Goal: Task Accomplishment & Management: Manage account settings

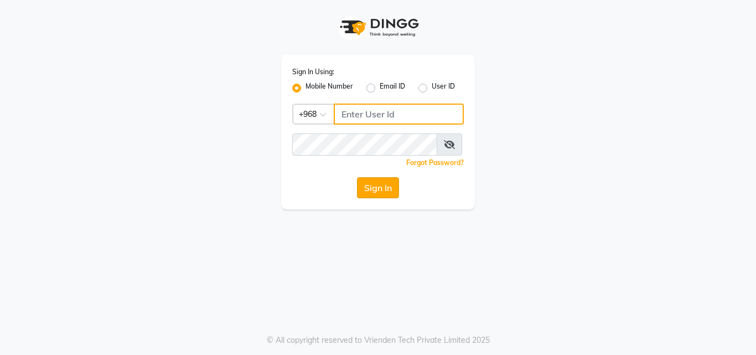
type input "77172336"
click at [382, 191] on button "Sign In" at bounding box center [378, 187] width 42 height 21
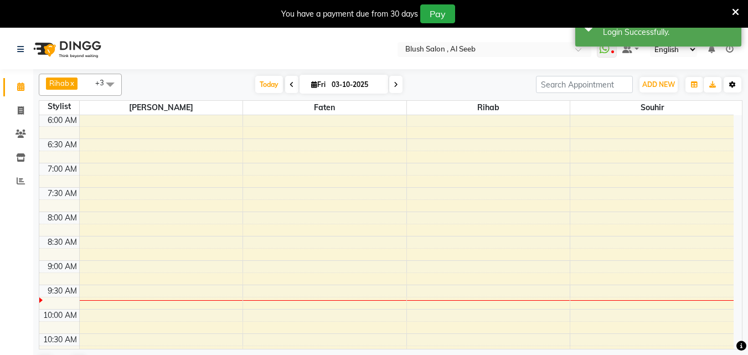
scroll to position [293, 0]
click at [732, 85] on icon "button" at bounding box center [732, 84] width 7 height 7
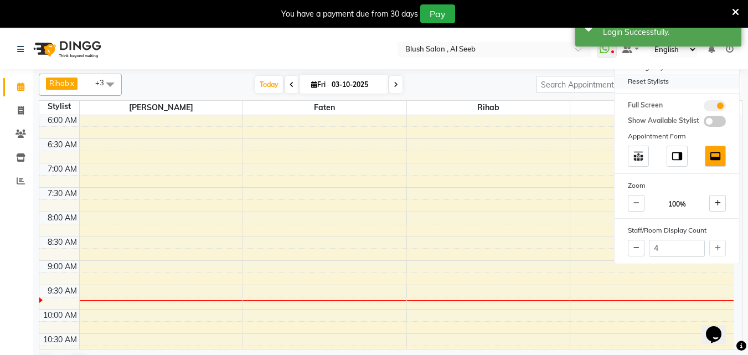
scroll to position [0, 0]
click at [650, 85] on div "Reset Stylists" at bounding box center [676, 81] width 125 height 14
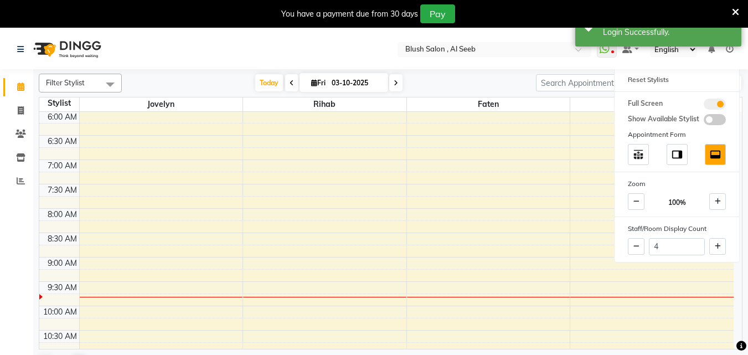
click at [113, 82] on span at bounding box center [110, 84] width 22 height 21
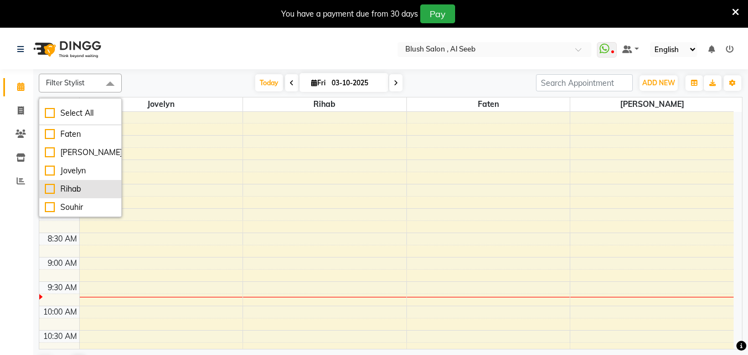
click at [48, 189] on div "Rihab" at bounding box center [80, 189] width 71 height 12
checkbox input "true"
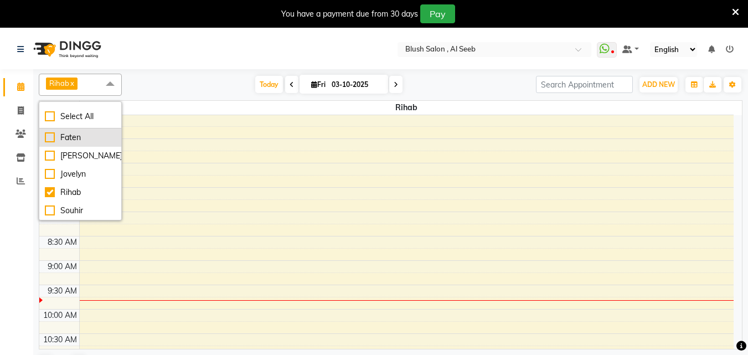
click at [45, 138] on div "Faten" at bounding box center [80, 138] width 71 height 12
checkbox input "true"
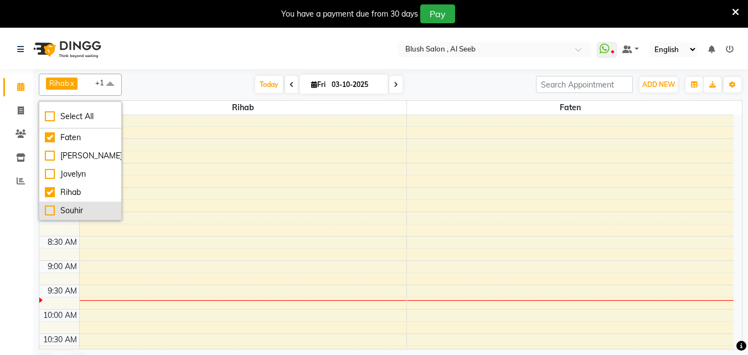
click at [46, 210] on div "Souhir" at bounding box center [80, 211] width 71 height 12
checkbox input "true"
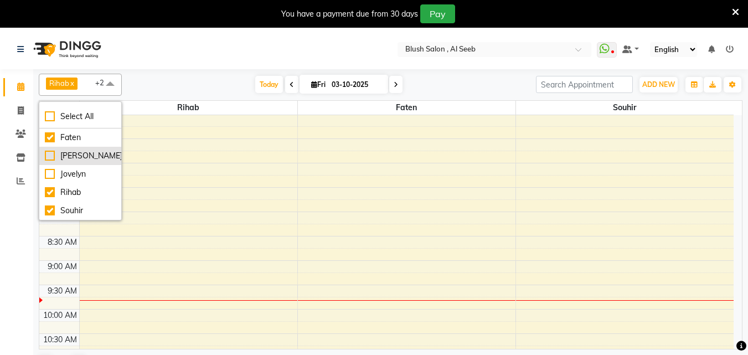
click at [46, 155] on div "[PERSON_NAME]" at bounding box center [80, 156] width 71 height 12
checkbox input "true"
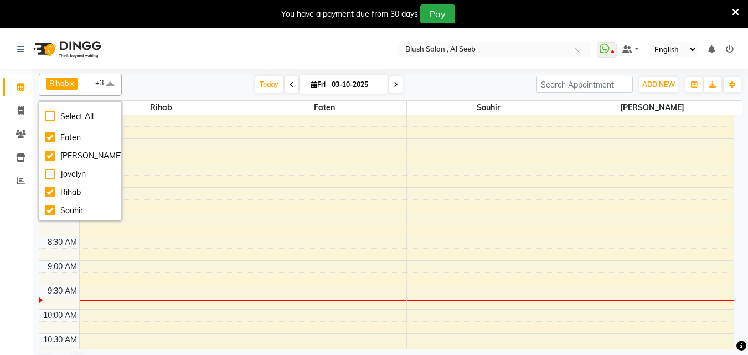
click at [0, 256] on div "Calendar Invoice Clients Inventory Reports Completed InProgress Upcoming Droppe…" at bounding box center [74, 214] width 149 height 306
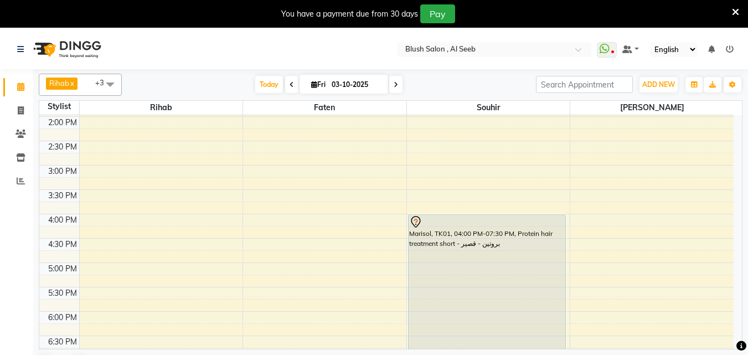
scroll to position [625, 0]
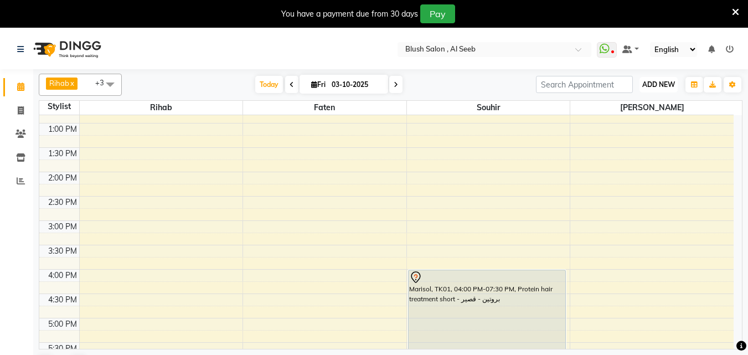
click at [654, 86] on span "ADD NEW" at bounding box center [658, 84] width 33 height 8
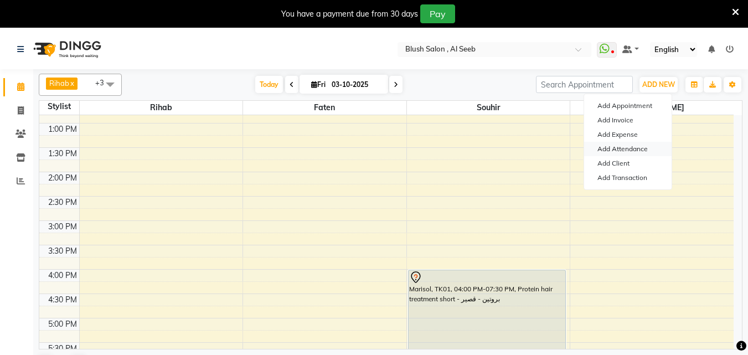
click at [627, 151] on link "Add Attendance" at bounding box center [627, 149] width 87 height 14
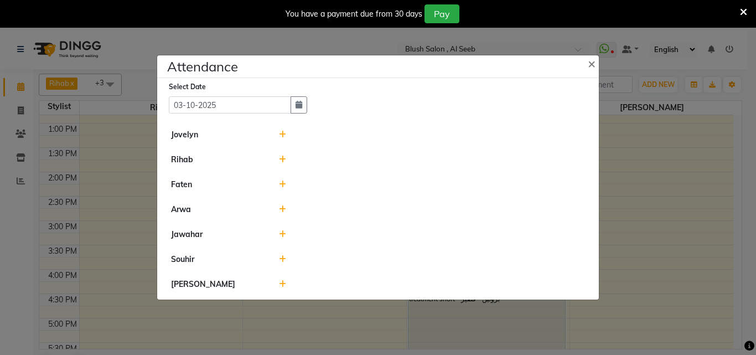
click at [283, 287] on icon at bounding box center [282, 284] width 7 height 8
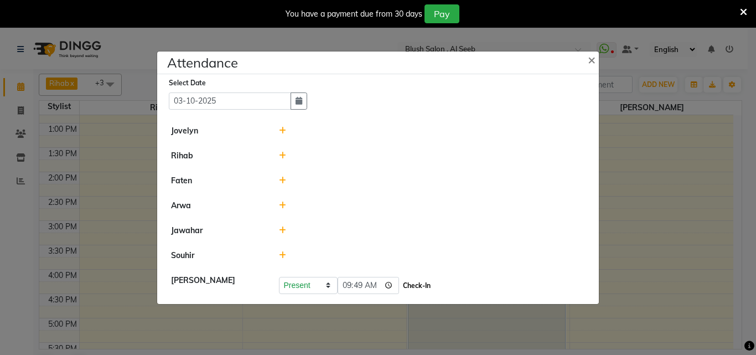
click at [426, 284] on button "Check-In" at bounding box center [416, 285] width 33 height 15
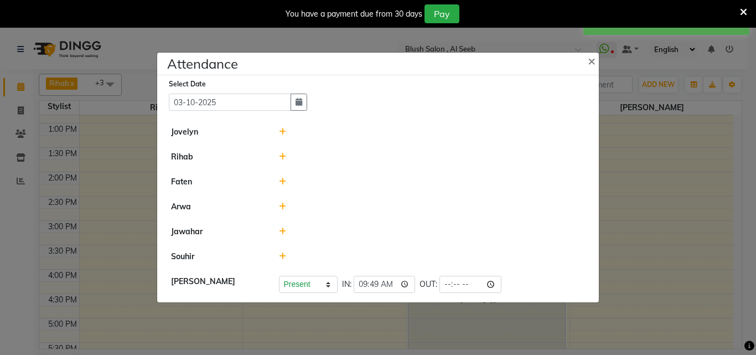
click at [281, 255] on icon at bounding box center [282, 256] width 7 height 8
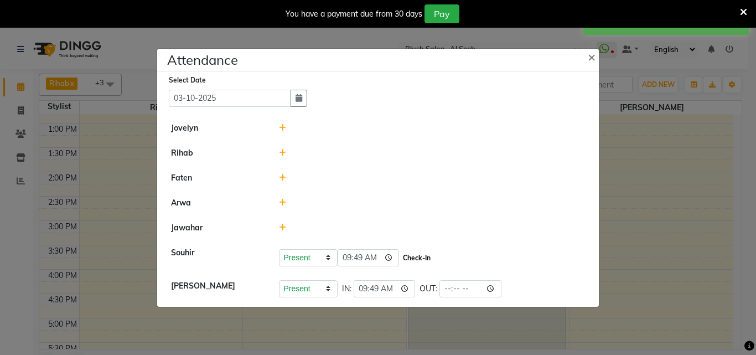
click at [430, 256] on button "Check-In" at bounding box center [416, 257] width 33 height 15
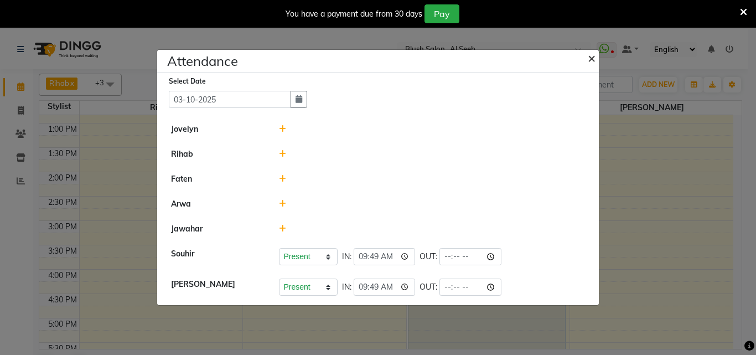
click at [591, 53] on span "×" at bounding box center [592, 57] width 8 height 17
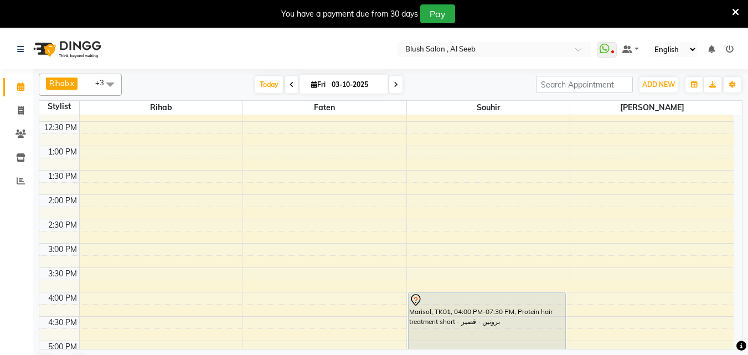
scroll to position [570, 0]
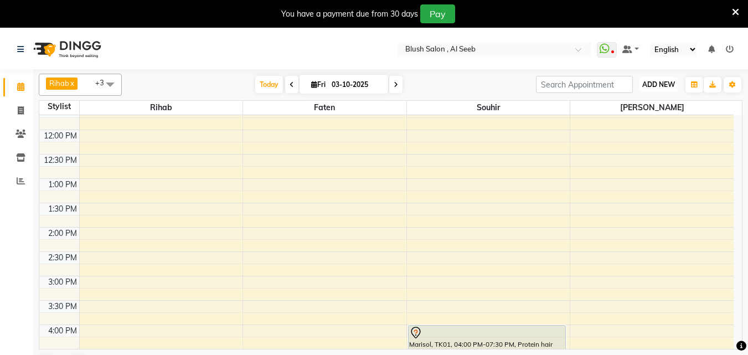
click at [653, 83] on span "ADD NEW" at bounding box center [658, 84] width 33 height 8
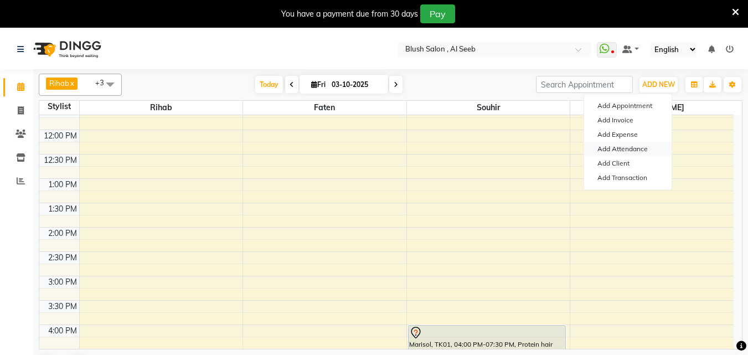
click at [623, 150] on link "Add Attendance" at bounding box center [627, 149] width 87 height 14
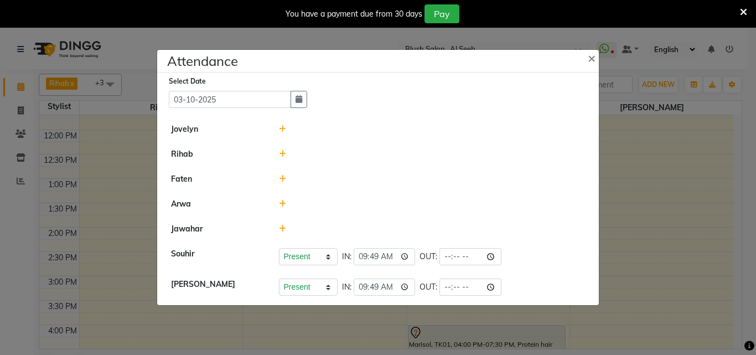
click at [283, 179] on icon at bounding box center [282, 179] width 7 height 8
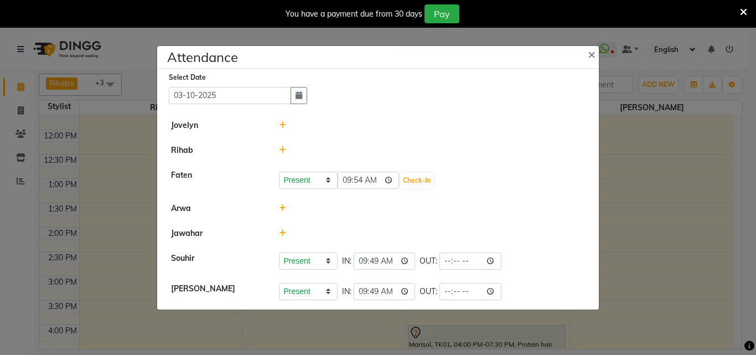
click at [287, 149] on div at bounding box center [432, 150] width 323 height 12
click at [425, 177] on button "Check-In" at bounding box center [416, 180] width 33 height 15
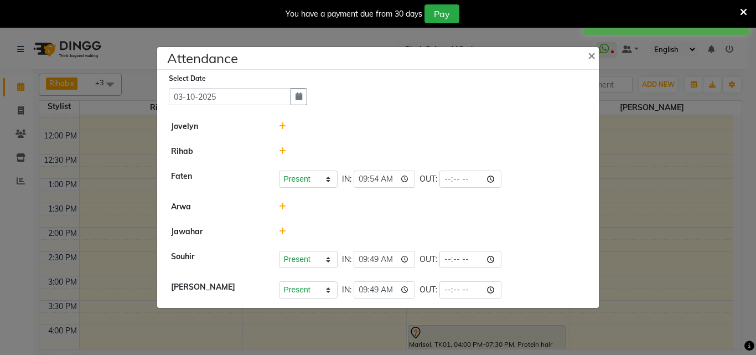
click at [284, 149] on icon at bounding box center [282, 151] width 7 height 8
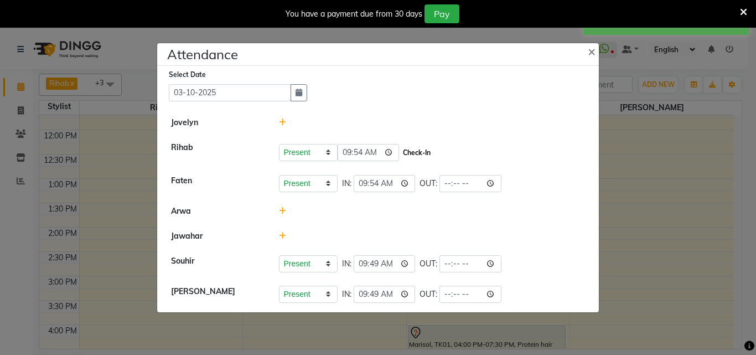
click at [430, 149] on button "Check-In" at bounding box center [416, 152] width 33 height 15
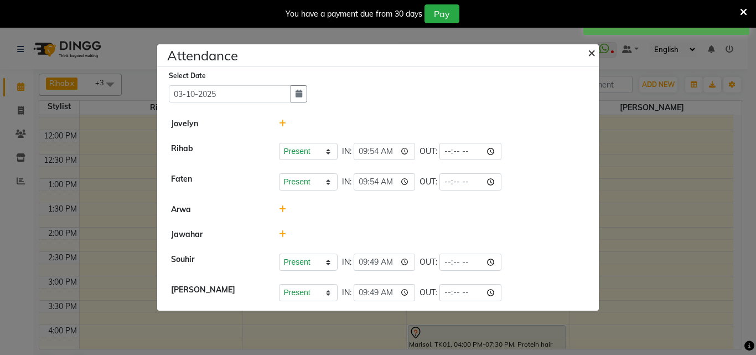
click at [591, 45] on span "×" at bounding box center [592, 52] width 8 height 17
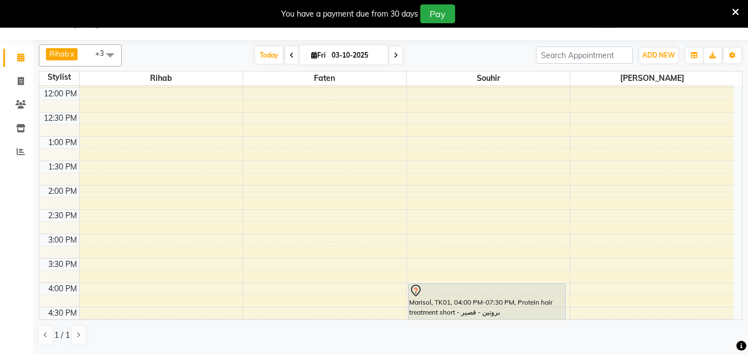
scroll to position [459, 0]
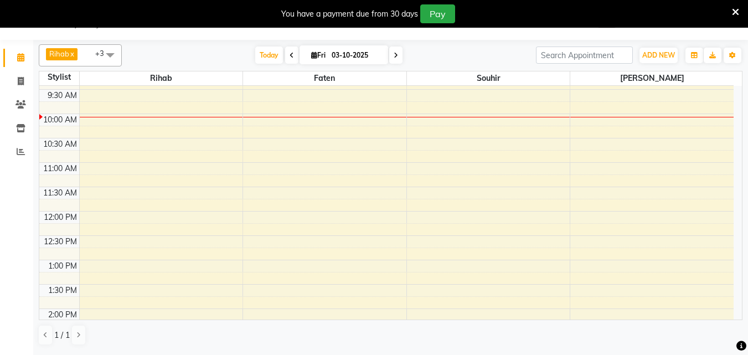
click at [89, 131] on div "12:00 AM 12:30 AM 1:00 AM 1:30 AM 2:00 AM 2:30 AM 3:00 AM 3:30 AM 4:00 AM 4:30 …" at bounding box center [386, 211] width 694 height 1168
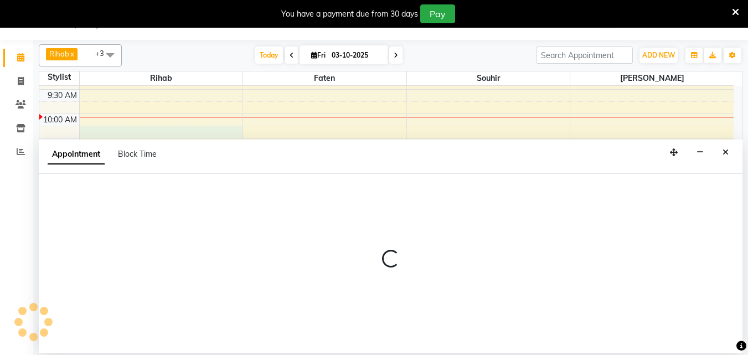
select select "38037"
select select "615"
select select "tentative"
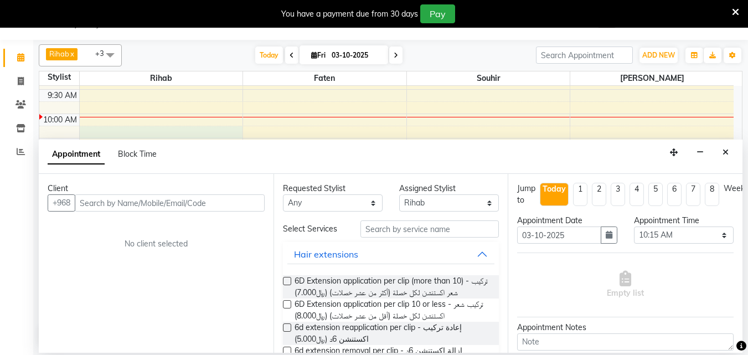
click at [142, 211] on input "text" at bounding box center [170, 202] width 190 height 17
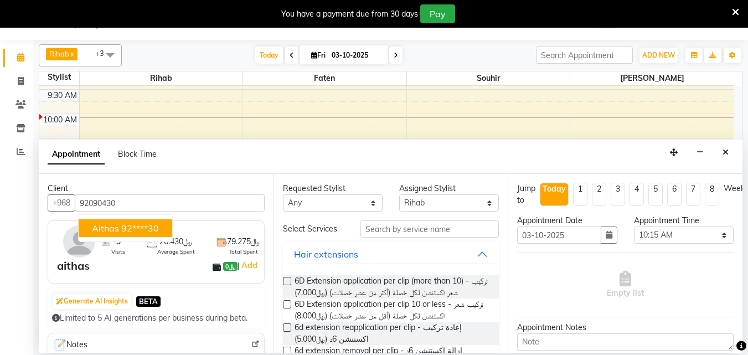
click at [167, 228] on button "aithas 92****30" at bounding box center [126, 228] width 94 height 18
type input "92****30"
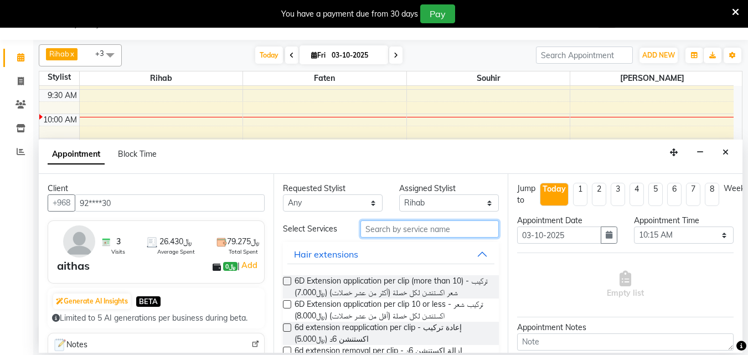
click at [405, 234] on input "text" at bounding box center [429, 228] width 138 height 17
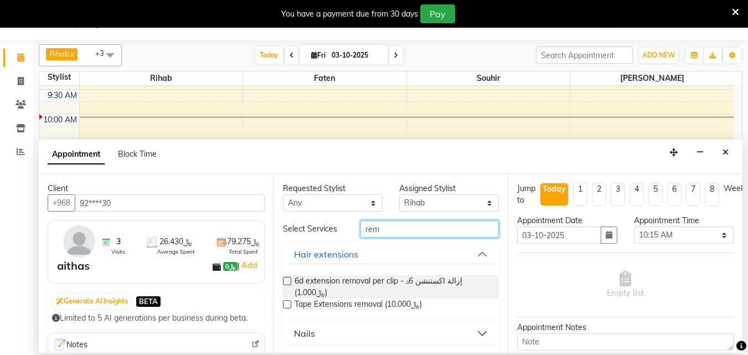
type input "rem"
click at [470, 336] on button "Nails" at bounding box center [391, 333] width 208 height 20
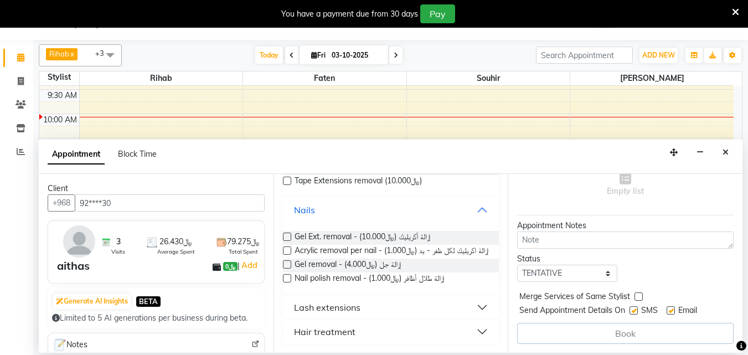
scroll to position [147, 0]
click at [309, 261] on span "Gel removal - إزالة جل (﷼4.000)" at bounding box center [347, 265] width 106 height 14
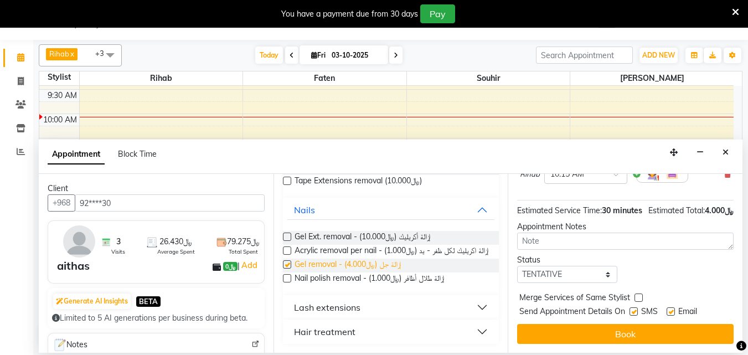
checkbox input "false"
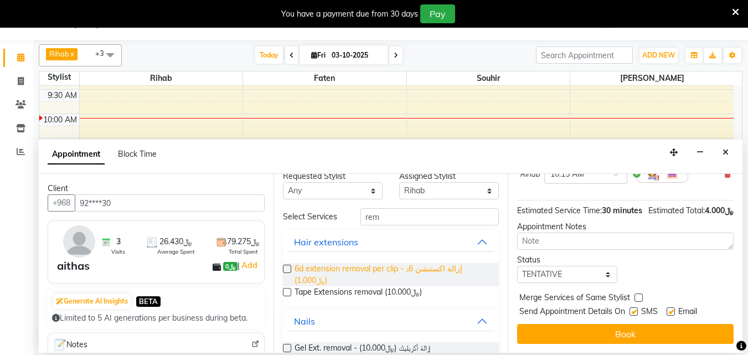
scroll to position [0, 0]
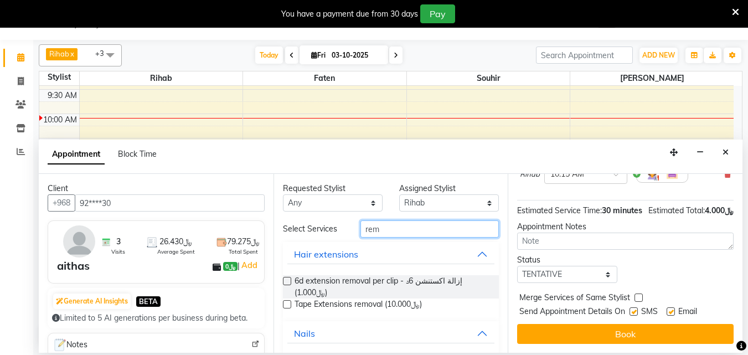
click at [419, 236] on input "rem" at bounding box center [429, 228] width 138 height 17
type input "r"
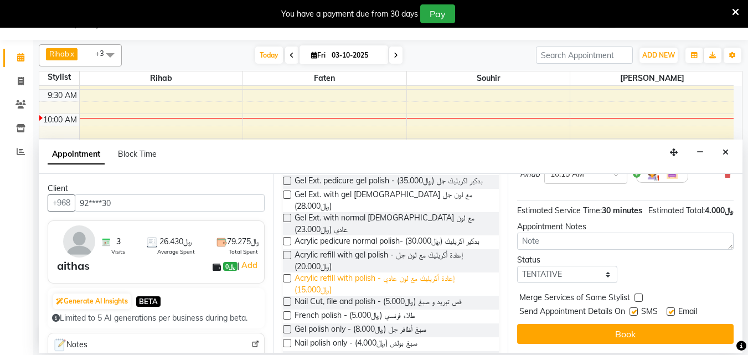
scroll to position [111, 0]
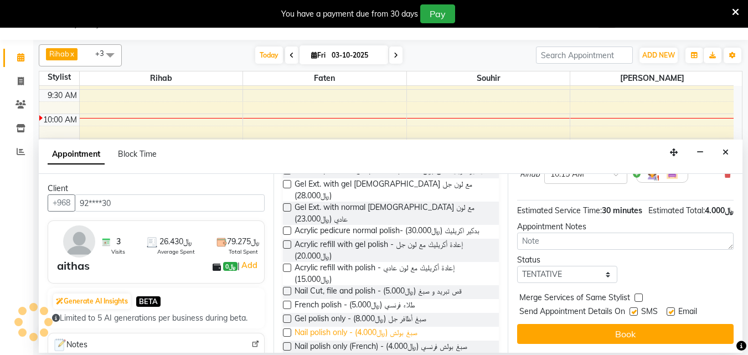
type input "polish"
click at [417, 340] on span "Nail polish only - صبغ بولش (﷼4.000)" at bounding box center [355, 334] width 123 height 14
checkbox input "false"
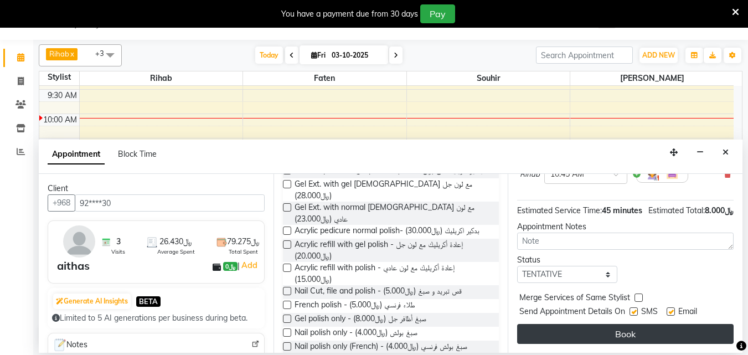
click at [595, 324] on button "Book" at bounding box center [625, 334] width 216 height 20
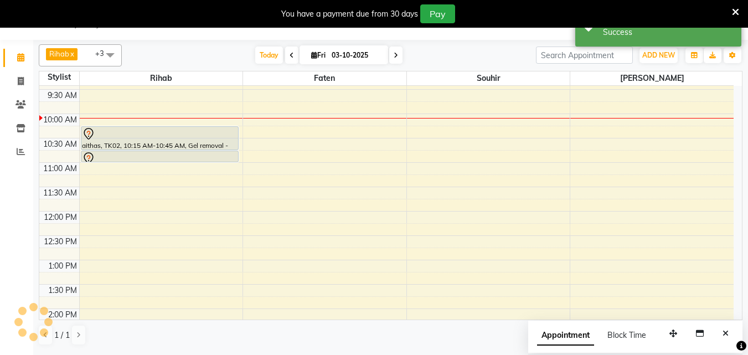
scroll to position [0, 0]
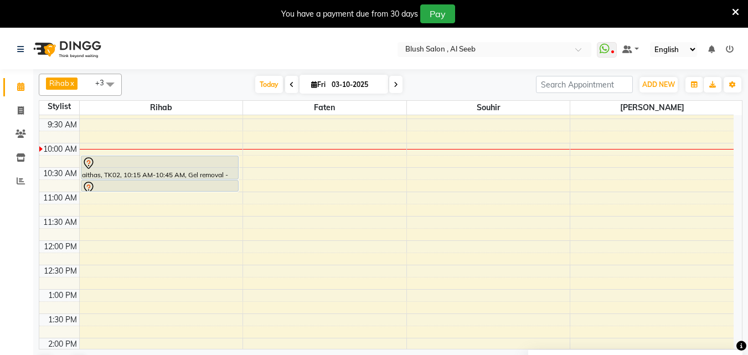
click at [579, 172] on div "12:00 AM 12:30 AM 1:00 AM 1:30 AM 2:00 AM 2:30 AM 3:00 AM 3:30 AM 4:00 AM 4:30 …" at bounding box center [386, 240] width 694 height 1168
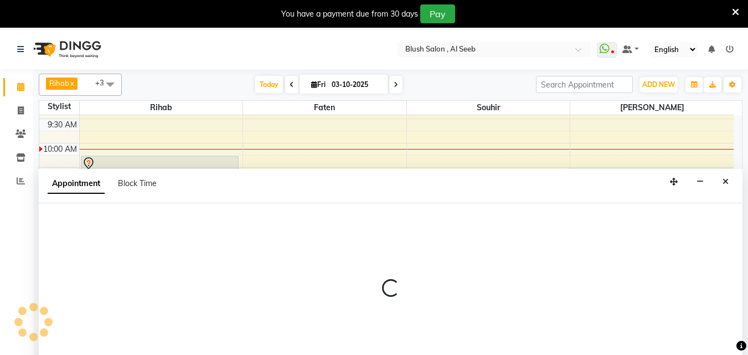
select select "64153"
select select "tentative"
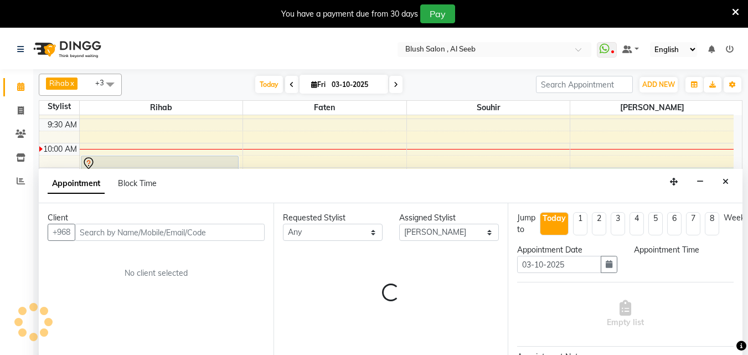
scroll to position [29, 0]
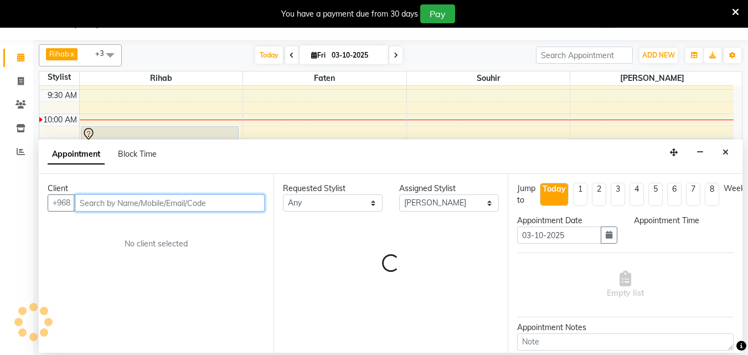
select select "630"
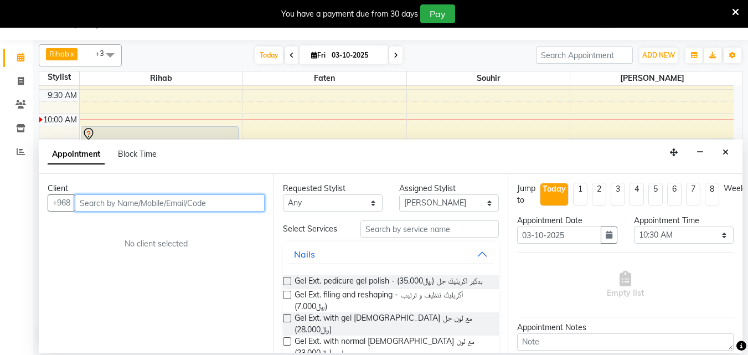
click at [210, 206] on input "text" at bounding box center [170, 202] width 190 height 17
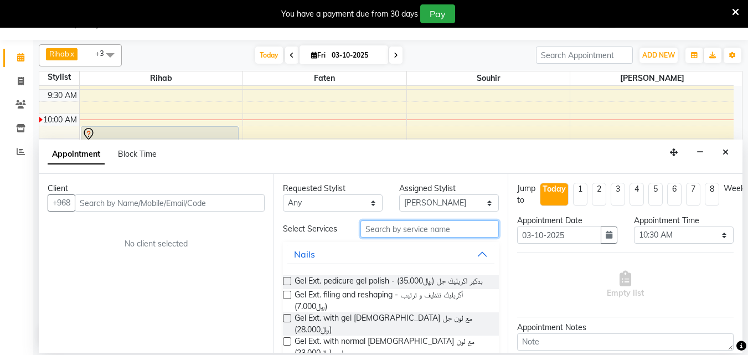
click at [416, 234] on input "text" at bounding box center [429, 228] width 138 height 17
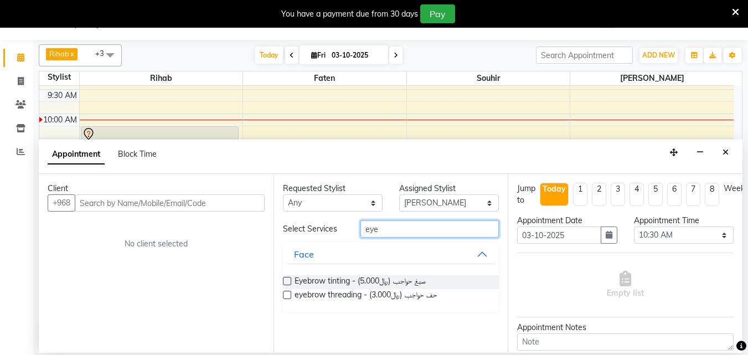
click at [406, 237] on input "eye" at bounding box center [429, 228] width 138 height 17
type input "e"
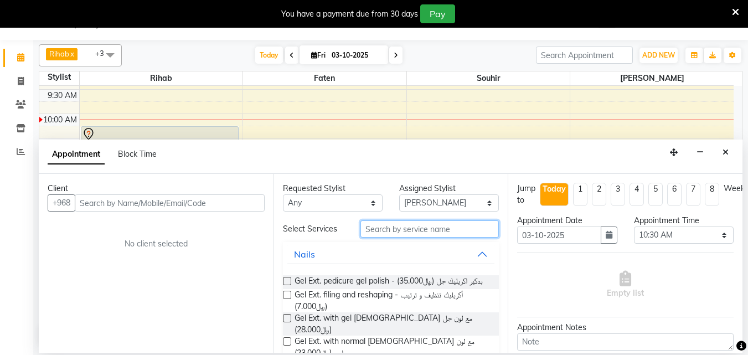
click at [407, 237] on input "text" at bounding box center [429, 228] width 138 height 17
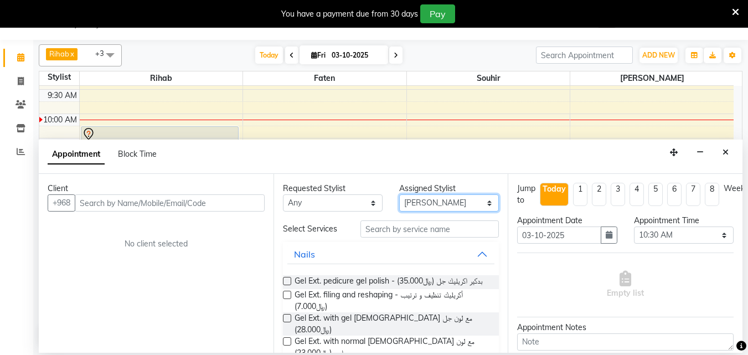
click at [481, 206] on select "Select [PERSON_NAME]" at bounding box center [449, 202] width 100 height 17
select select "40671"
click at [399, 198] on select "Select [PERSON_NAME]" at bounding box center [449, 202] width 100 height 17
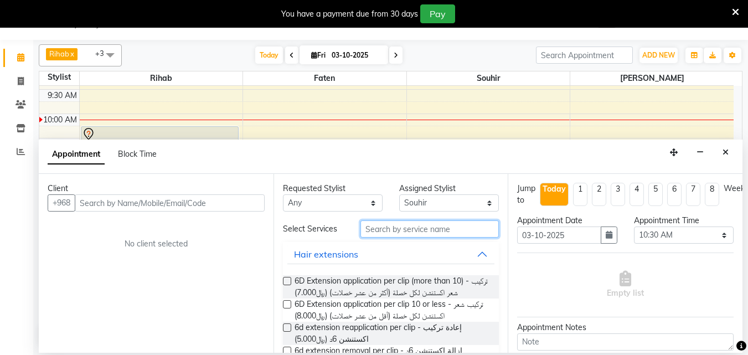
click at [376, 237] on input "text" at bounding box center [429, 228] width 138 height 17
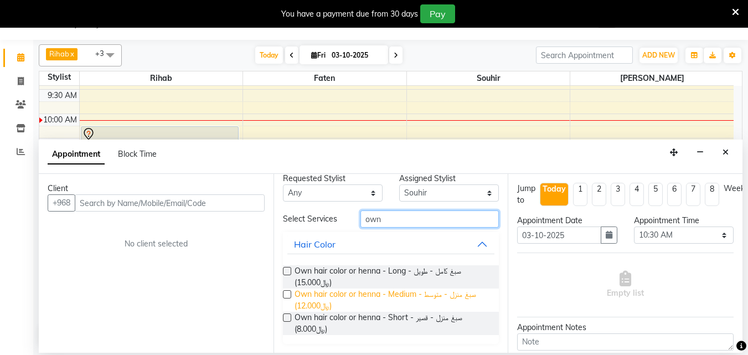
scroll to position [18, 0]
type input "own"
click at [321, 292] on span "Own hair color or henna - Medium - صبغ منزل - متوسط (﷼12.000)" at bounding box center [392, 299] width 196 height 23
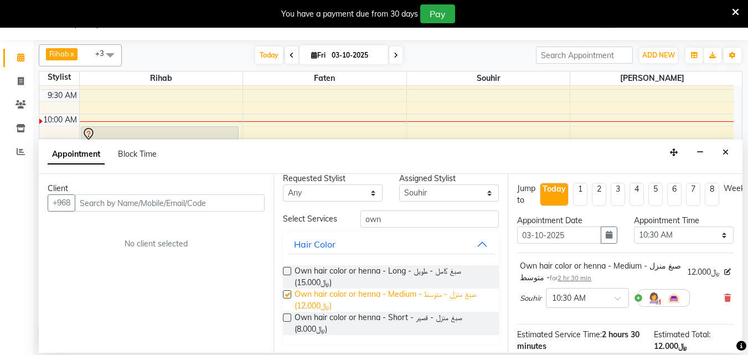
checkbox input "false"
click at [18, 286] on div "Calendar Invoice Clients Inventory Reports Completed InProgress Upcoming Droppe…" at bounding box center [74, 185] width 149 height 306
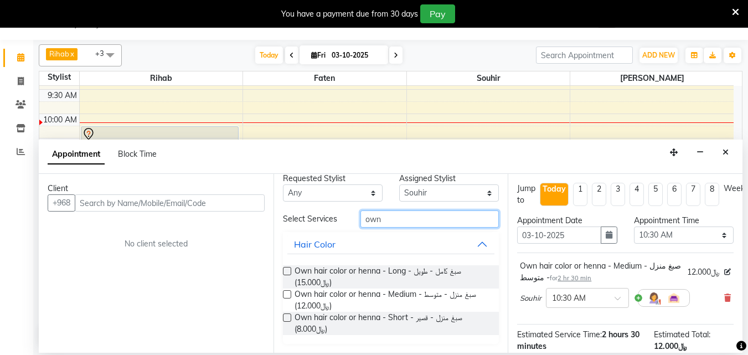
click at [384, 217] on input "own" at bounding box center [429, 218] width 138 height 17
type input "o"
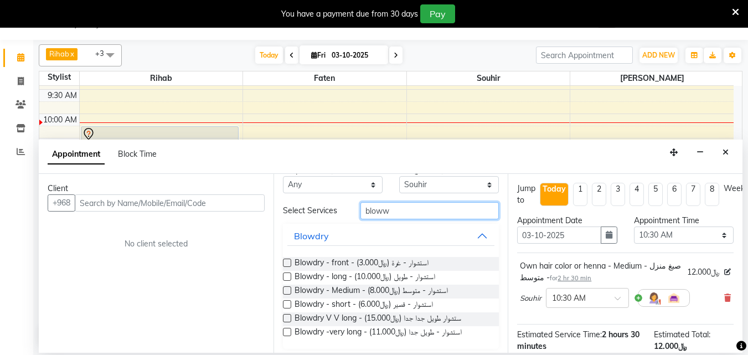
scroll to position [0, 0]
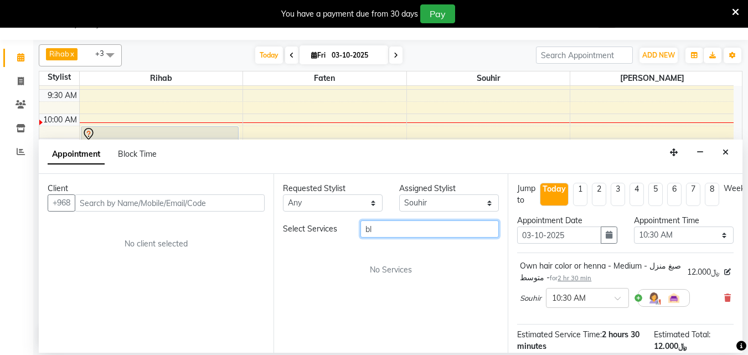
type input "b"
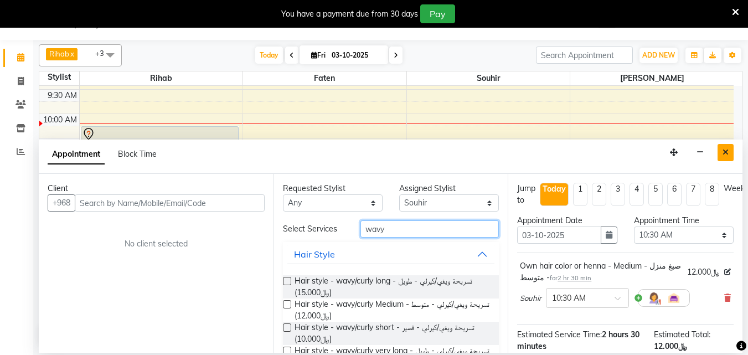
type input "wavy"
click at [728, 155] on button "Close" at bounding box center [725, 152] width 16 height 17
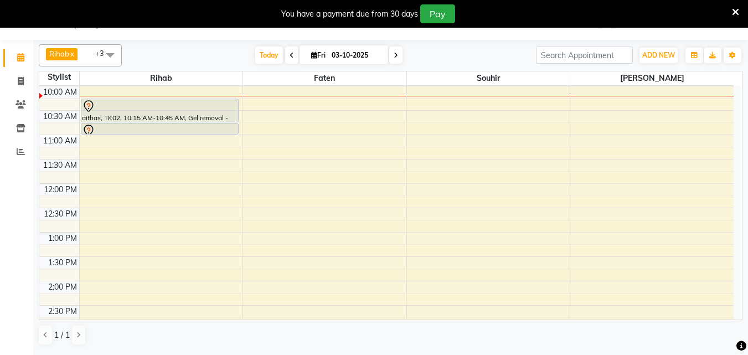
scroll to position [514, 0]
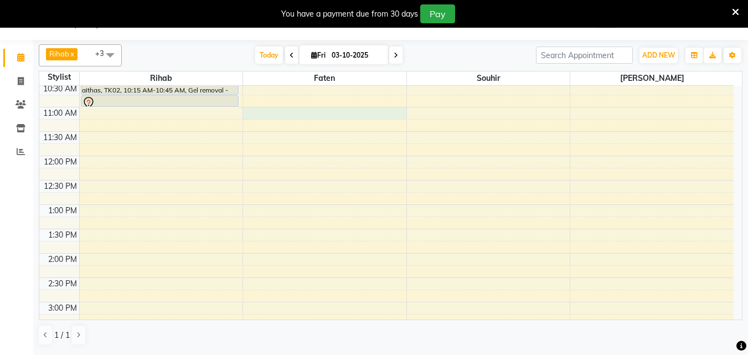
click at [268, 114] on div "12:00 AM 12:30 AM 1:00 AM 1:30 AM 2:00 AM 2:30 AM 3:00 AM 3:30 AM 4:00 AM 4:30 …" at bounding box center [386, 156] width 694 height 1168
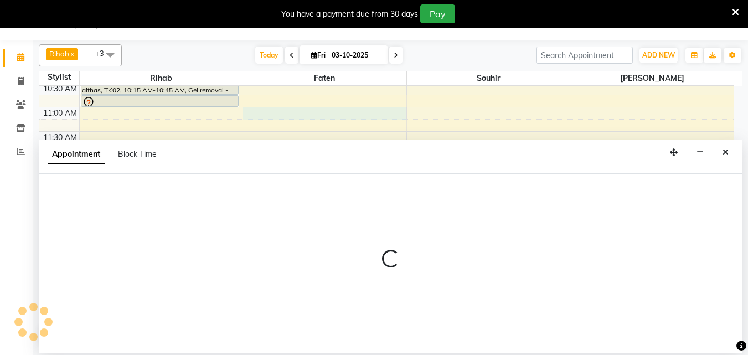
select select "38038"
select select "tentative"
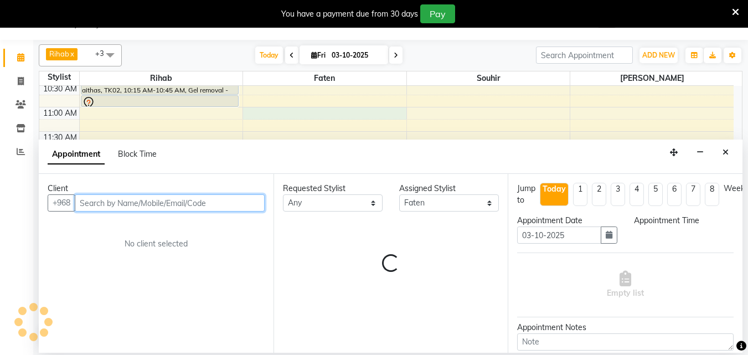
select select "660"
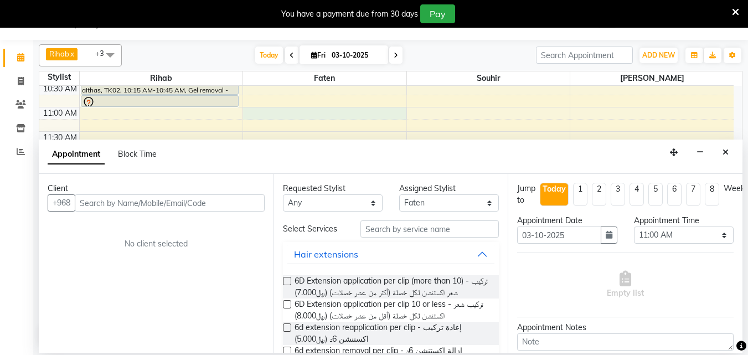
click at [726, 156] on icon "Close" at bounding box center [725, 152] width 6 height 8
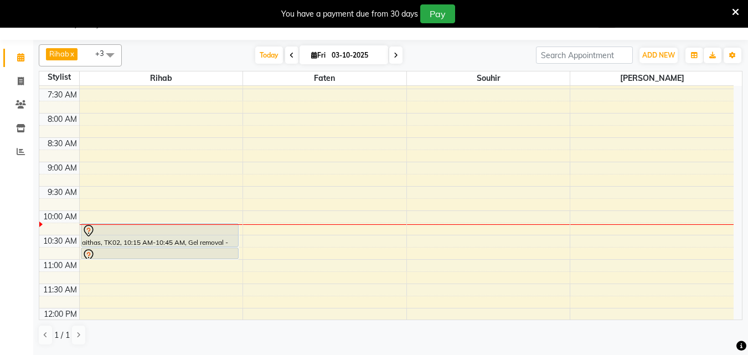
scroll to position [403, 0]
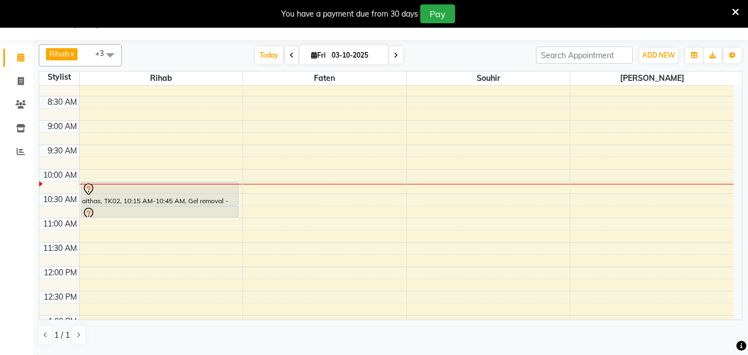
click at [252, 226] on div "12:00 AM 12:30 AM 1:00 AM 1:30 AM 2:00 AM 2:30 AM 3:00 AM 3:30 AM 4:00 AM 4:30 …" at bounding box center [386, 266] width 694 height 1168
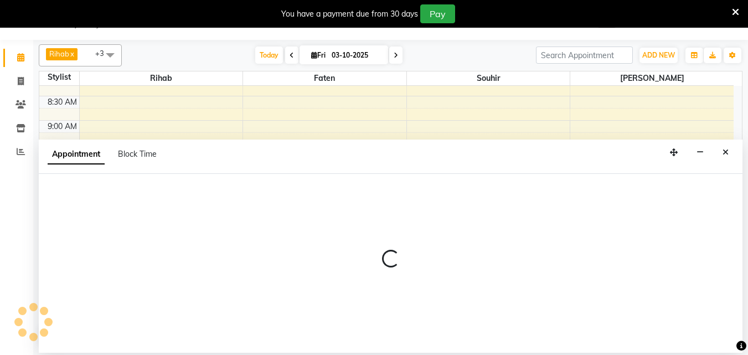
select select "38038"
select select "660"
select select "tentative"
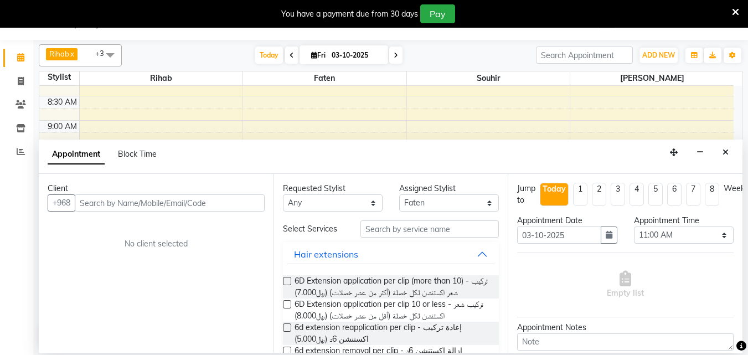
click at [213, 206] on input "text" at bounding box center [170, 202] width 190 height 17
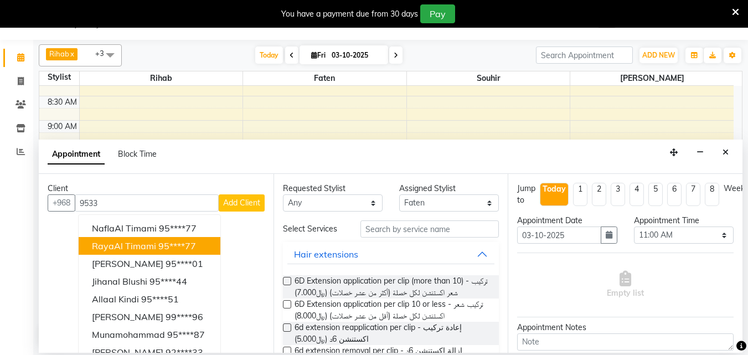
click at [112, 208] on input "9533" at bounding box center [147, 202] width 144 height 17
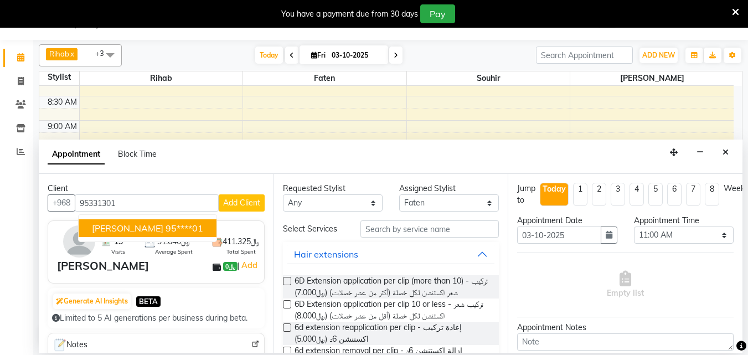
click at [148, 231] on span "[PERSON_NAME]" at bounding box center [127, 227] width 71 height 11
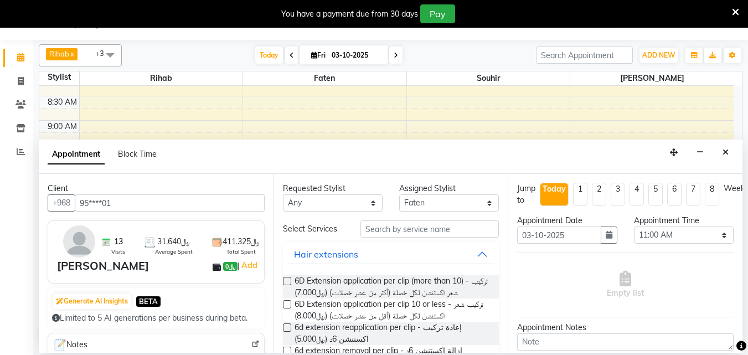
type input "95****01"
click at [384, 234] on input "text" at bounding box center [429, 228] width 138 height 17
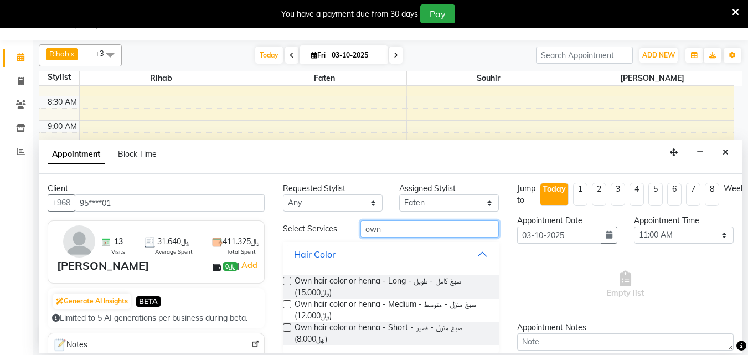
type input "own"
click at [288, 285] on label at bounding box center [287, 281] width 8 height 8
click at [288, 286] on input "checkbox" at bounding box center [286, 281] width 7 height 7
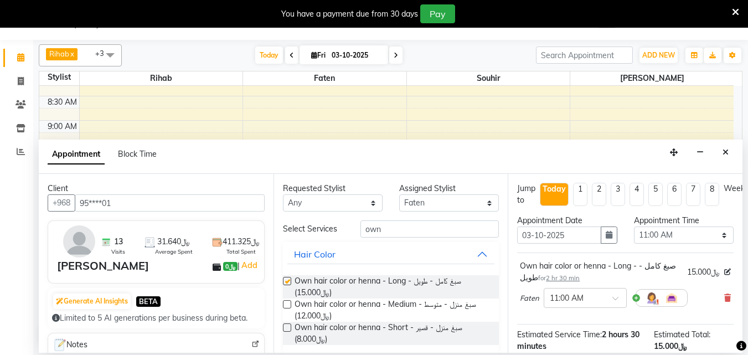
checkbox input "false"
click at [381, 237] on input "own" at bounding box center [429, 228] width 138 height 17
type input "o"
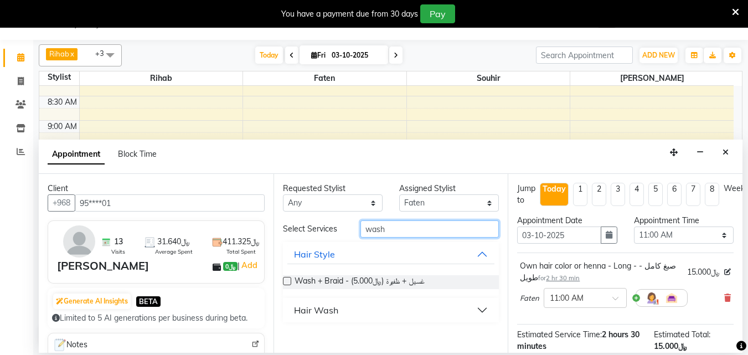
type input "wash"
click at [338, 317] on div "Hair Wash" at bounding box center [316, 309] width 44 height 13
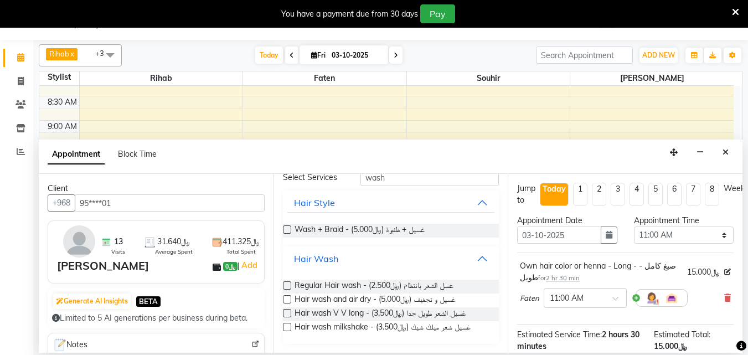
scroll to position [63, 0]
click at [288, 328] on label at bounding box center [287, 327] width 8 height 8
click at [288, 328] on input "checkbox" at bounding box center [286, 327] width 7 height 7
checkbox input "false"
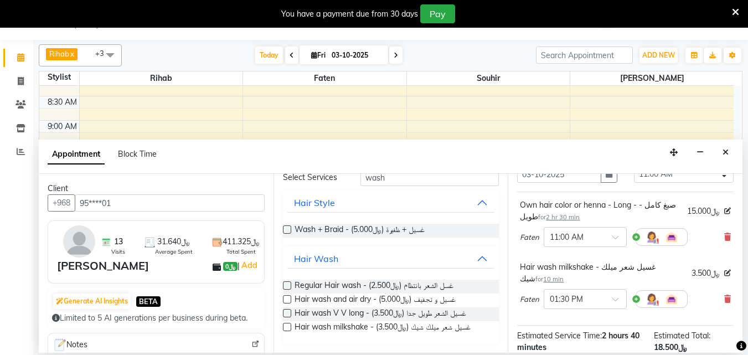
scroll to position [218, 0]
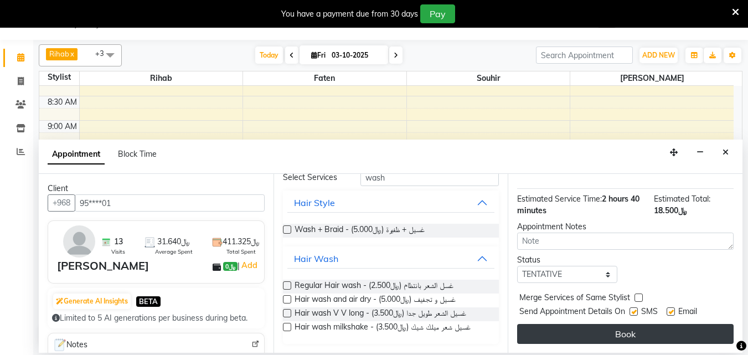
click at [658, 328] on button "Book" at bounding box center [625, 334] width 216 height 20
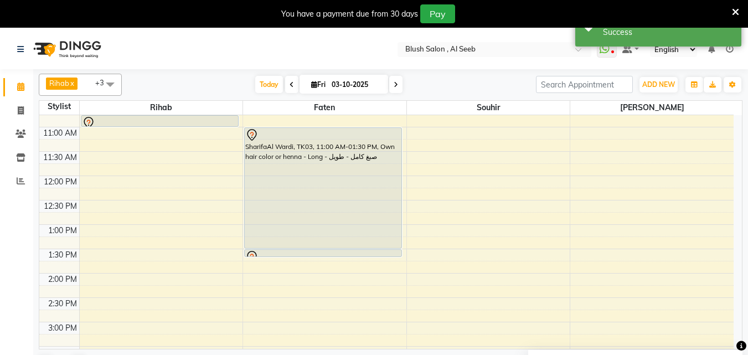
scroll to position [459, 0]
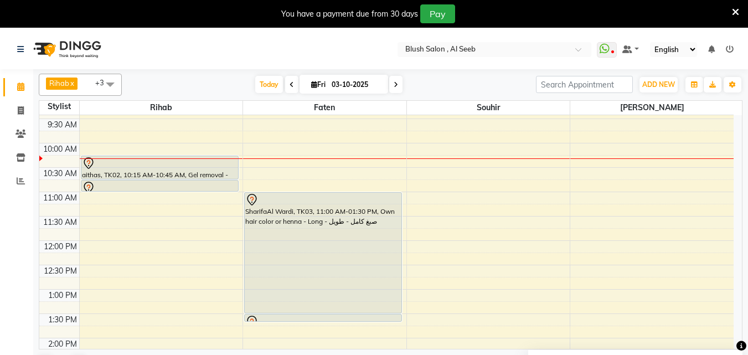
click at [328, 222] on div "SharifaAl Wardi, TK03, 11:00 AM-01:30 PM, Own hair color or henna - Long - صبغ …" at bounding box center [323, 253] width 157 height 120
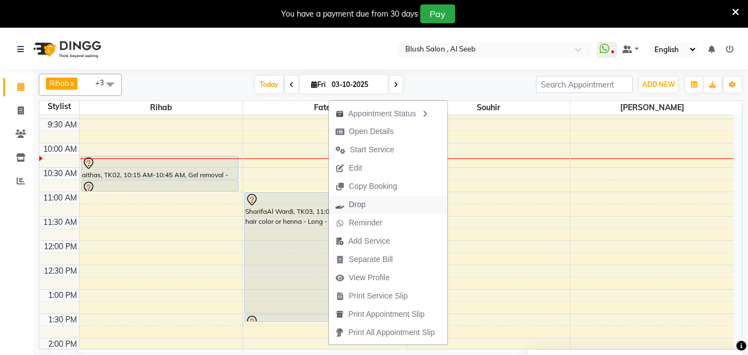
click at [369, 201] on span "Drop" at bounding box center [350, 204] width 43 height 18
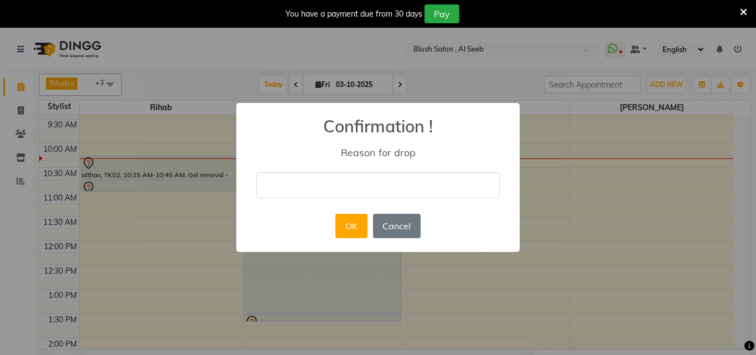
click at [318, 182] on input "text" at bounding box center [378, 185] width 244 height 26
type input "cancelled"
click at [345, 235] on button "OK" at bounding box center [351, 226] width 32 height 24
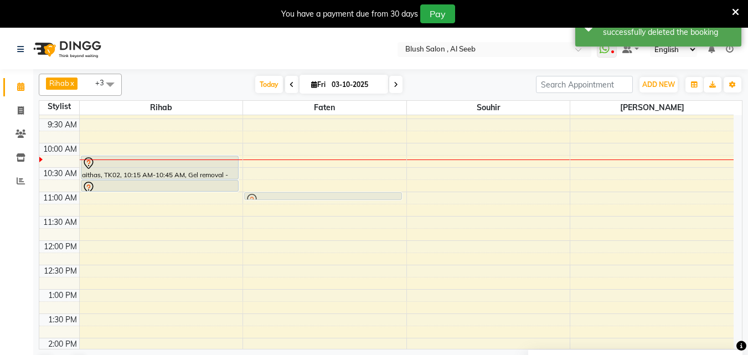
drag, startPoint x: 297, startPoint y: 317, endPoint x: 292, endPoint y: 200, distance: 117.4
click at [292, 200] on div "[PERSON_NAME], TK03, 01:30 PM-01:40 PM, Hair wash milkshake - غسيل شعر ميلك [PE…" at bounding box center [324, 240] width 163 height 1168
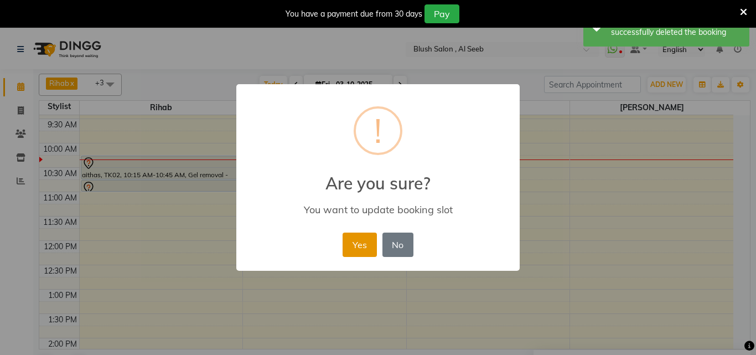
click at [358, 244] on button "Yes" at bounding box center [360, 244] width 34 height 24
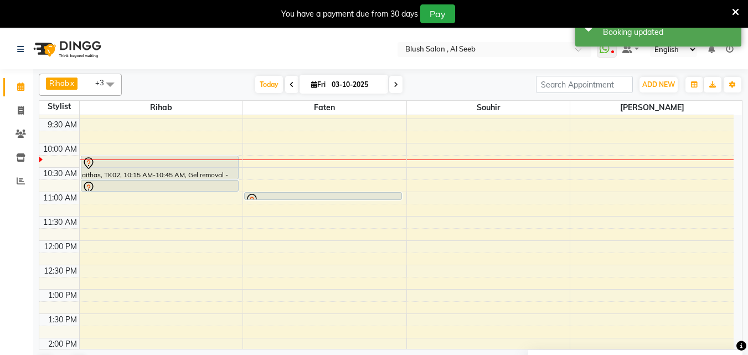
click at [24, 235] on div "Calendar Invoice Clients Inventory Reports Completed InProgress Upcoming Droppe…" at bounding box center [74, 214] width 149 height 306
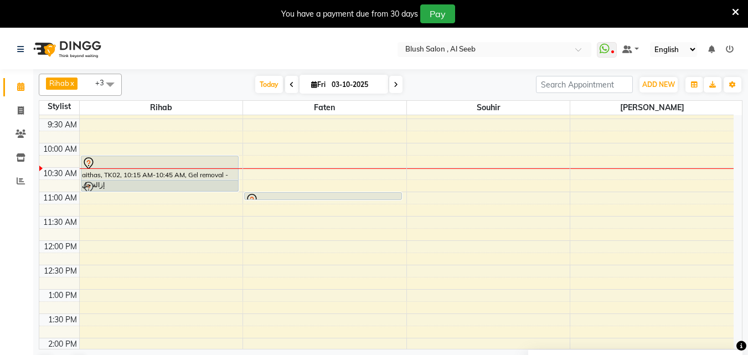
drag, startPoint x: 116, startPoint y: 178, endPoint x: 126, endPoint y: 177, distance: 10.0
click at [128, 183] on div "aithas, TK02, 10:15 AM-10:45 AM, Gel removal - إزالة جل aithas, TK02, 10:45 AM-…" at bounding box center [161, 240] width 163 height 1168
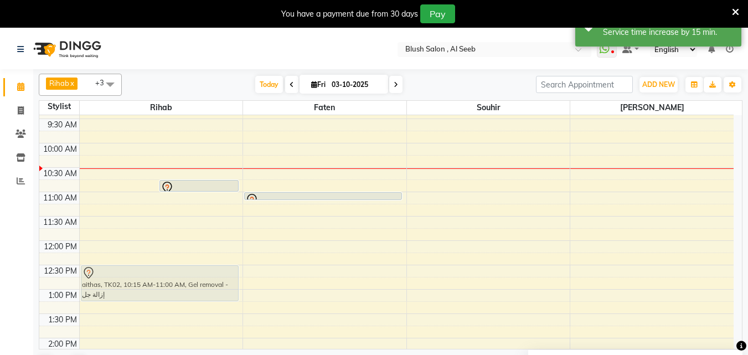
drag, startPoint x: 127, startPoint y: 187, endPoint x: 127, endPoint y: 292, distance: 105.7
click at [127, 292] on div "aithas, TK02, 10:15 AM-11:00 AM, Gel removal - إزالة جل aithas, TK02, 10:45 AM-…" at bounding box center [161, 240] width 163 height 1168
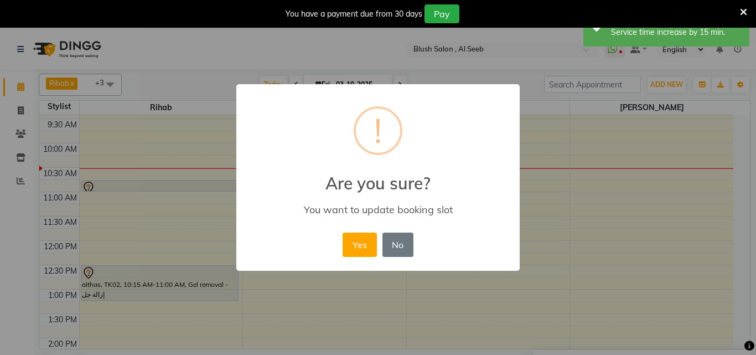
drag, startPoint x: 368, startPoint y: 252, endPoint x: 362, endPoint y: 250, distance: 6.0
click at [364, 251] on button "Yes" at bounding box center [360, 244] width 34 height 24
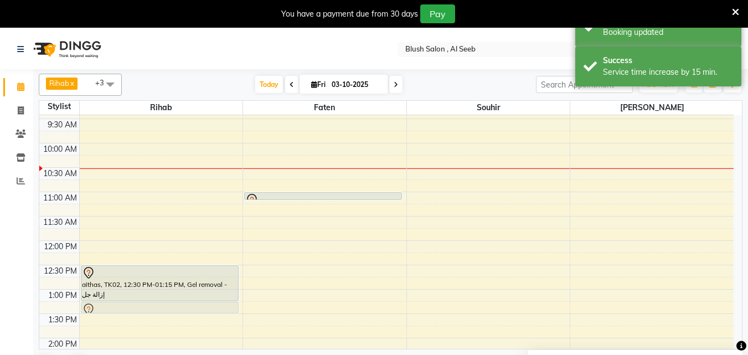
drag, startPoint x: 223, startPoint y: 186, endPoint x: 231, endPoint y: 307, distance: 121.5
click at [231, 307] on div "aithas, TK02, 10:45 AM-11:00 AM, Nail polish only - صبغ بولش aithas, TK02, 12:3…" at bounding box center [161, 240] width 163 height 1168
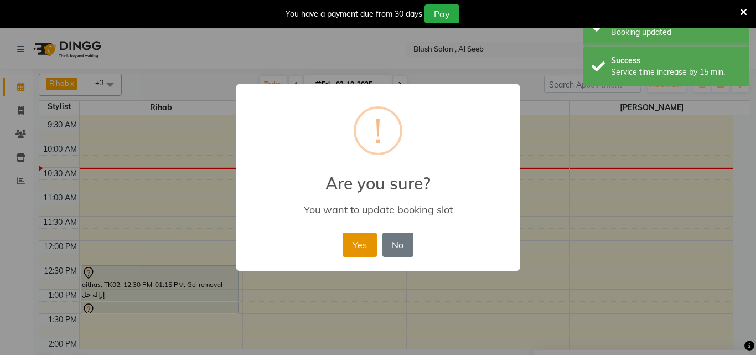
click at [350, 244] on button "Yes" at bounding box center [360, 244] width 34 height 24
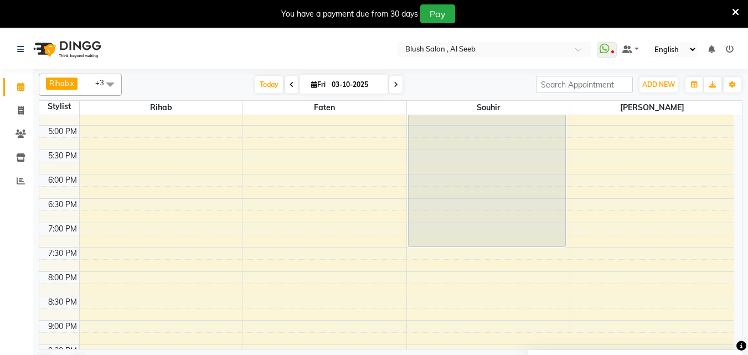
scroll to position [736, 0]
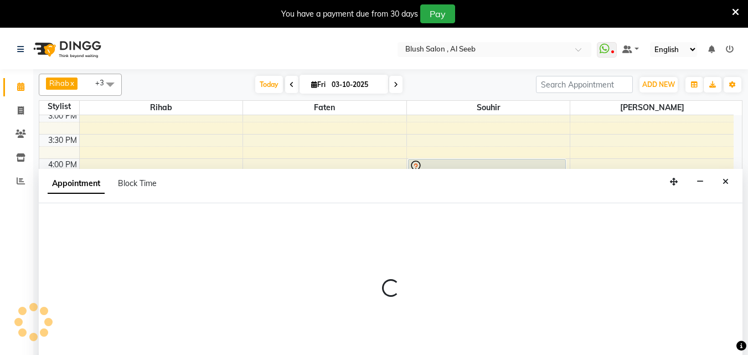
scroll to position [29, 0]
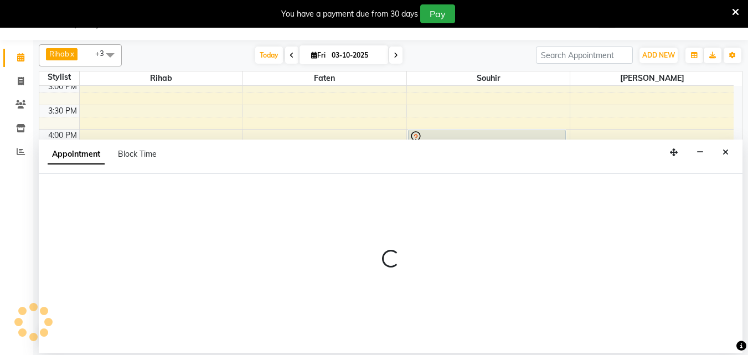
select select "38038"
select select "tentative"
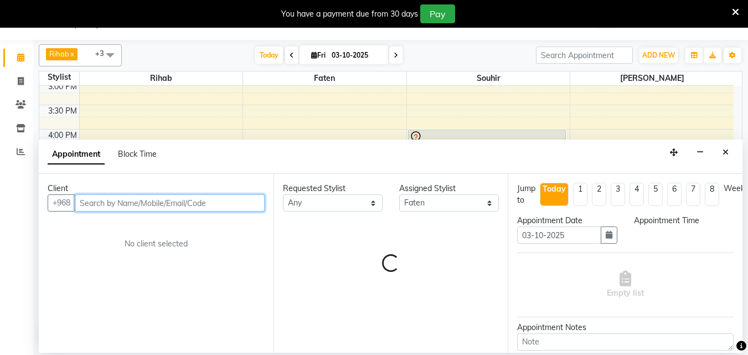
select select "1020"
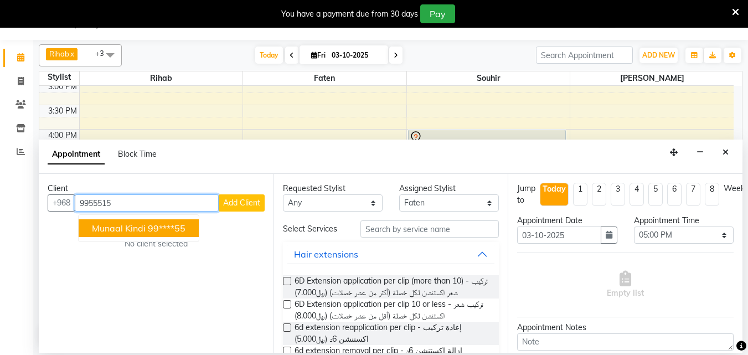
click at [115, 232] on span "munaal kindi" at bounding box center [119, 227] width 54 height 11
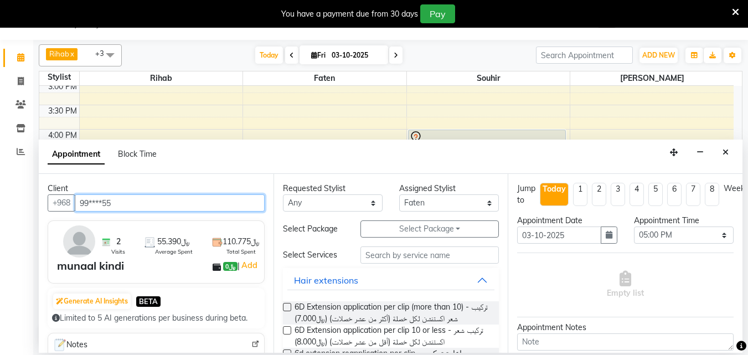
type input "99****55"
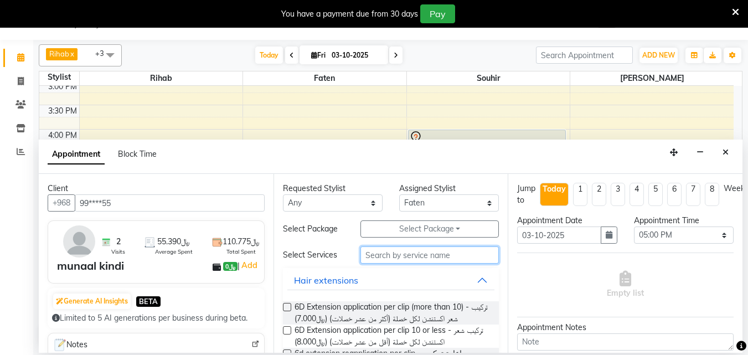
click at [369, 261] on input "text" at bounding box center [429, 254] width 138 height 17
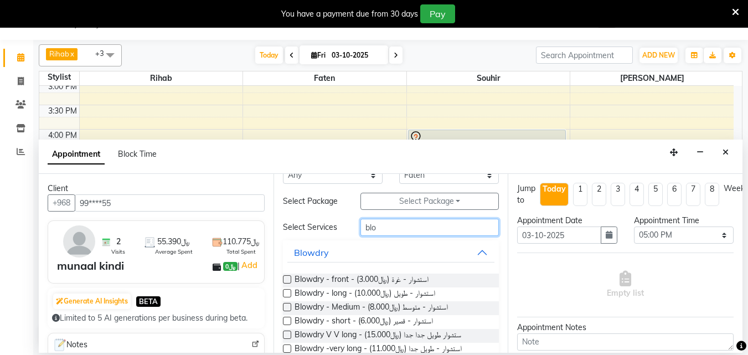
scroll to position [60, 0]
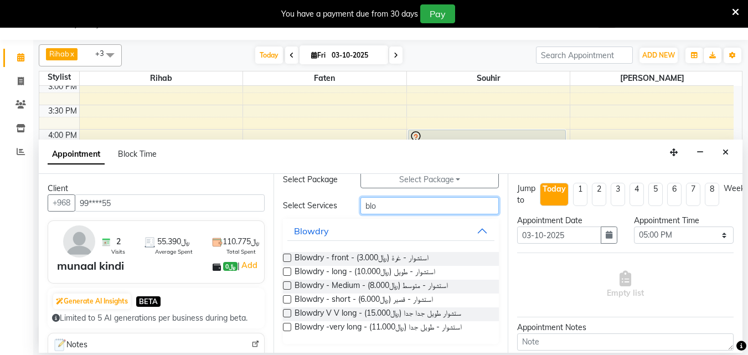
type input "blo"
click at [288, 273] on label at bounding box center [287, 271] width 8 height 8
click at [288, 273] on input "checkbox" at bounding box center [286, 272] width 7 height 7
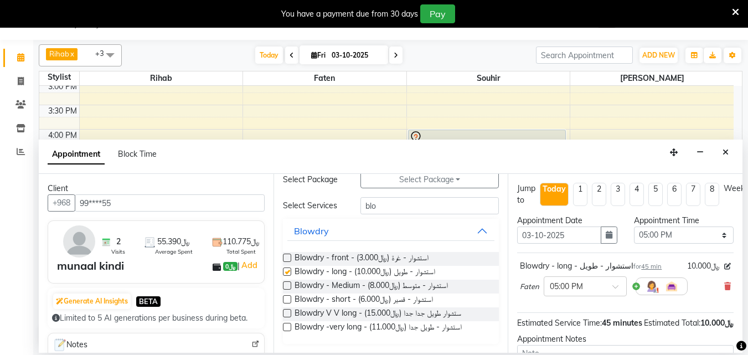
checkbox input "false"
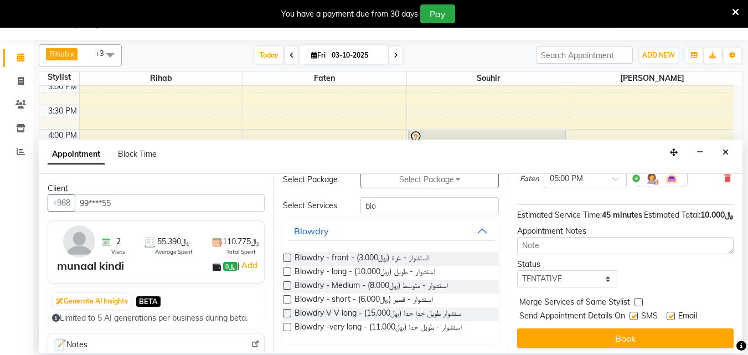
scroll to position [144, 0]
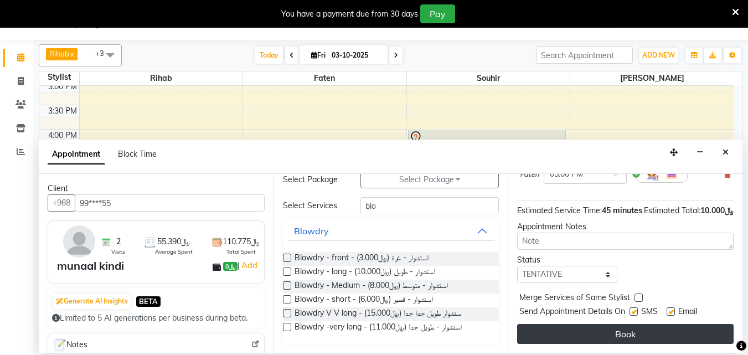
click at [601, 327] on button "Book" at bounding box center [625, 334] width 216 height 20
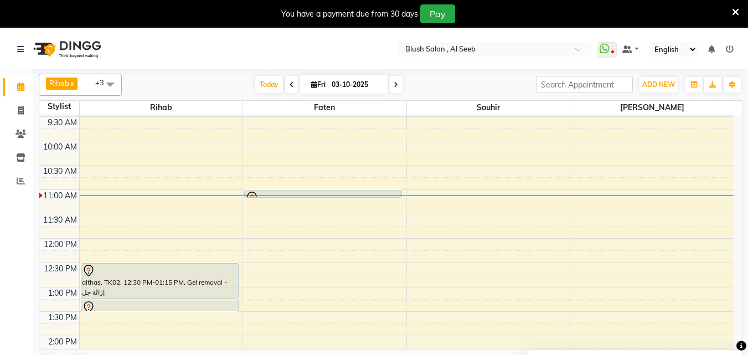
scroll to position [459, 0]
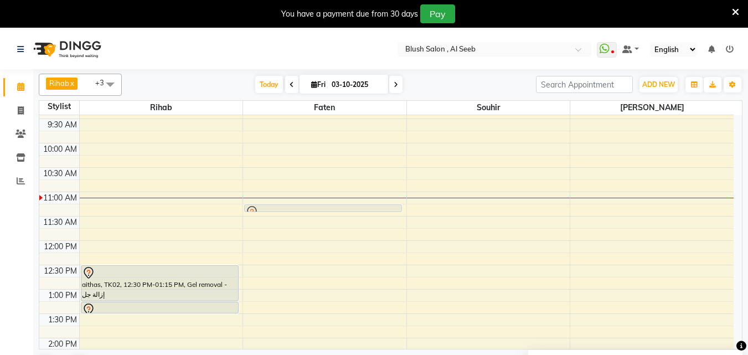
drag, startPoint x: 300, startPoint y: 194, endPoint x: 298, endPoint y: 207, distance: 13.4
click at [298, 207] on div "[PERSON_NAME], TK03, 11:00 AM-11:10 AM, Hair wash milkshake - غسيل شعر ميلك شيك…" at bounding box center [324, 240] width 163 height 1168
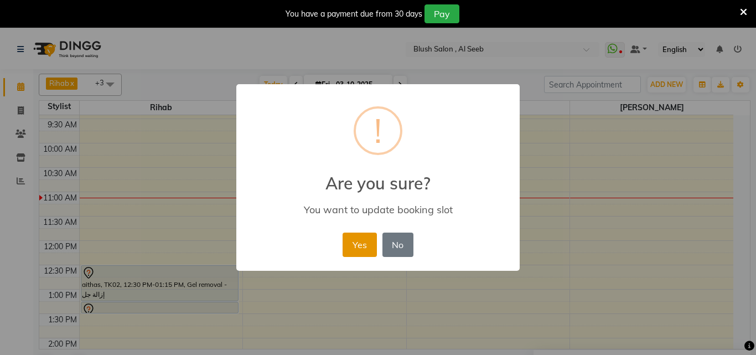
click at [363, 253] on button "Yes" at bounding box center [360, 244] width 34 height 24
